Goal: Task Accomplishment & Management: Complete application form

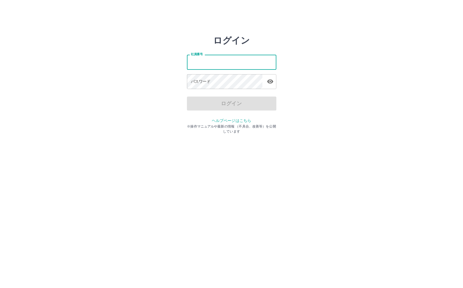
click at [215, 63] on input "社員番号" at bounding box center [231, 62] width 89 height 15
type input "*******"
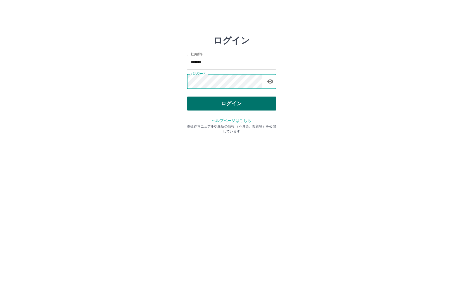
click at [208, 100] on button "ログイン" at bounding box center [231, 104] width 89 height 14
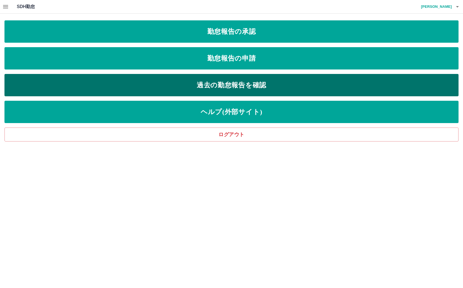
click at [60, 78] on link "過去の勤怠報告を確認" at bounding box center [231, 85] width 454 height 22
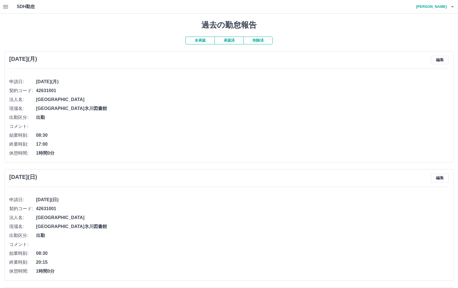
click at [223, 40] on button "承認済" at bounding box center [229, 41] width 29 height 8
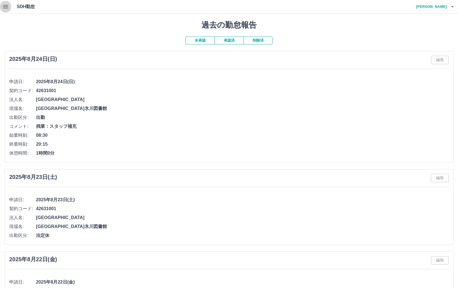
click at [4, 5] on icon "button" at bounding box center [5, 6] width 5 height 3
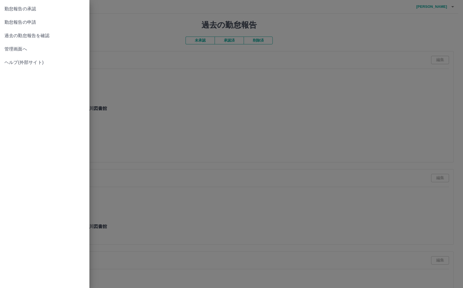
click at [17, 22] on span "勤怠報告の申請" at bounding box center [44, 22] width 80 height 7
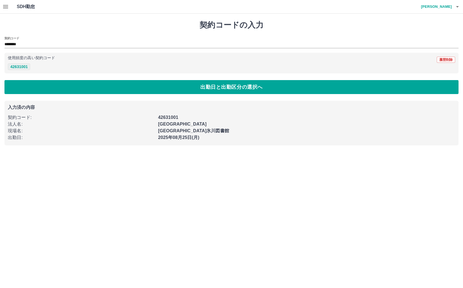
click at [24, 68] on button "42631001" at bounding box center [19, 66] width 22 height 7
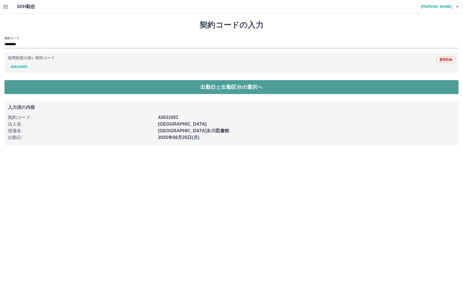
click at [76, 86] on button "出勤日と出勤区分の選択へ" at bounding box center [231, 87] width 454 height 14
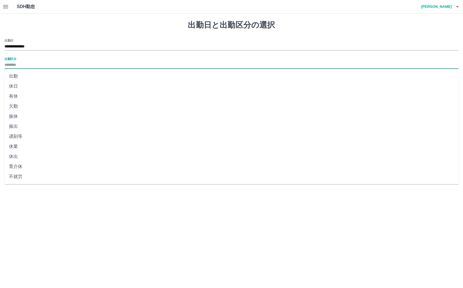
click at [36, 63] on input "出勤区分" at bounding box center [231, 65] width 454 height 7
click at [23, 80] on li "出勤" at bounding box center [231, 76] width 454 height 10
type input "**"
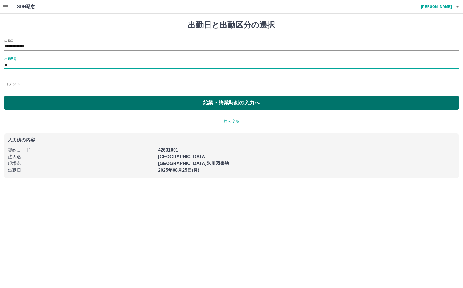
click at [81, 99] on button "始業・終業時刻の入力へ" at bounding box center [231, 103] width 454 height 14
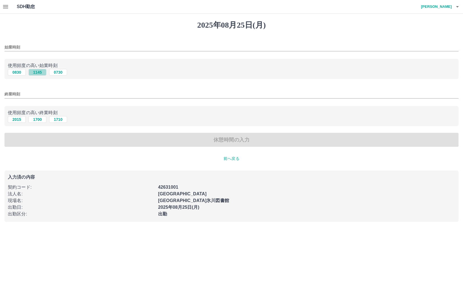
click at [39, 71] on button "1145" at bounding box center [38, 72] width 18 height 7
type input "****"
click at [16, 120] on button "2015" at bounding box center [17, 119] width 18 height 7
type input "****"
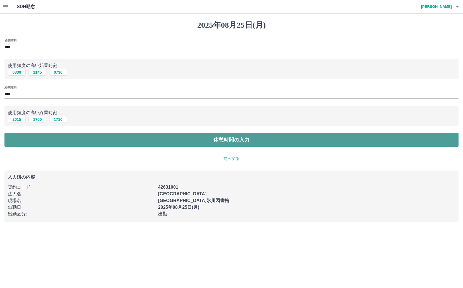
click at [130, 133] on button "休憩時間の入力" at bounding box center [231, 140] width 454 height 14
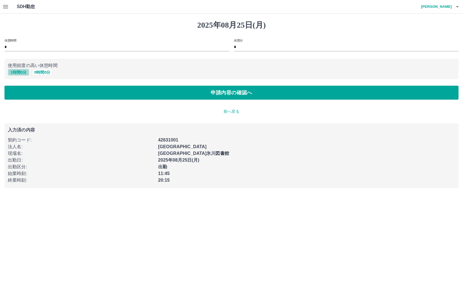
click at [20, 70] on button "1 時間 0 分" at bounding box center [18, 72] width 21 height 7
type input "*"
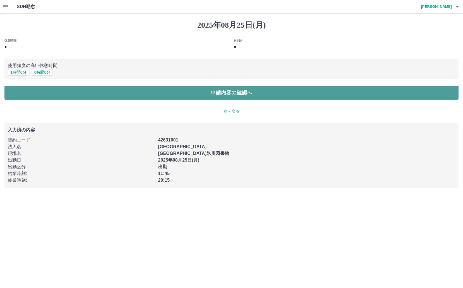
click at [77, 90] on button "申請内容の確認へ" at bounding box center [231, 93] width 454 height 14
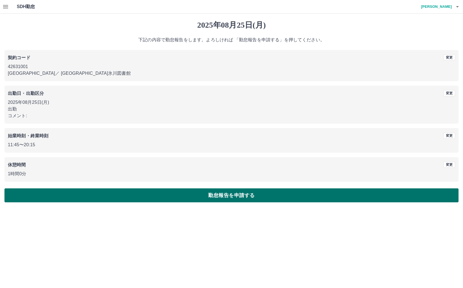
click at [229, 195] on button "勤怠報告を申請する" at bounding box center [231, 196] width 454 height 14
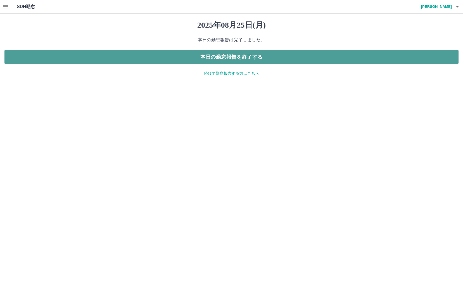
click at [262, 60] on button "本日の勤怠報告を終了する" at bounding box center [231, 57] width 454 height 14
